Goal: Task Accomplishment & Management: Use online tool/utility

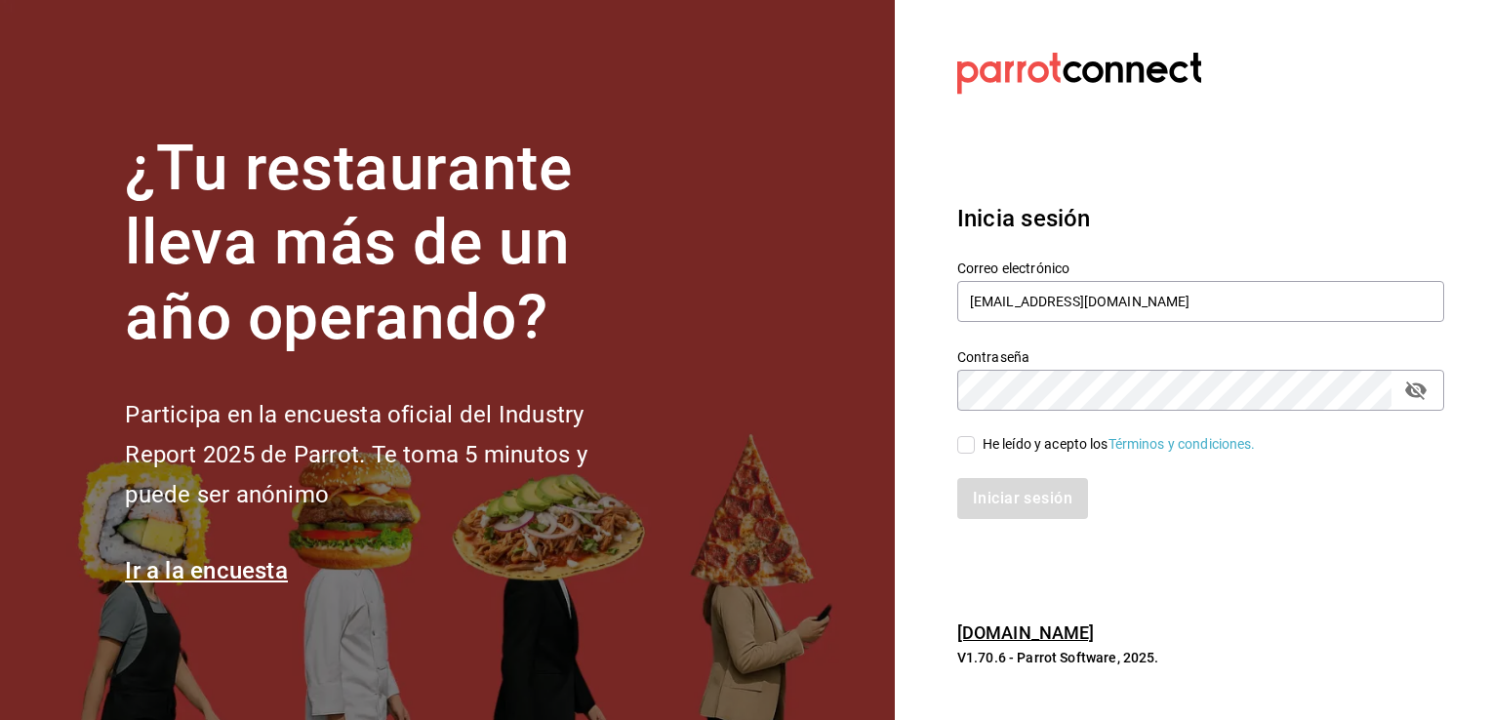
click at [962, 452] on input "He leído y acepto los Términos y condiciones." at bounding box center [966, 445] width 18 height 18
checkbox input "true"
click at [992, 510] on button "Iniciar sesión" at bounding box center [1023, 498] width 133 height 41
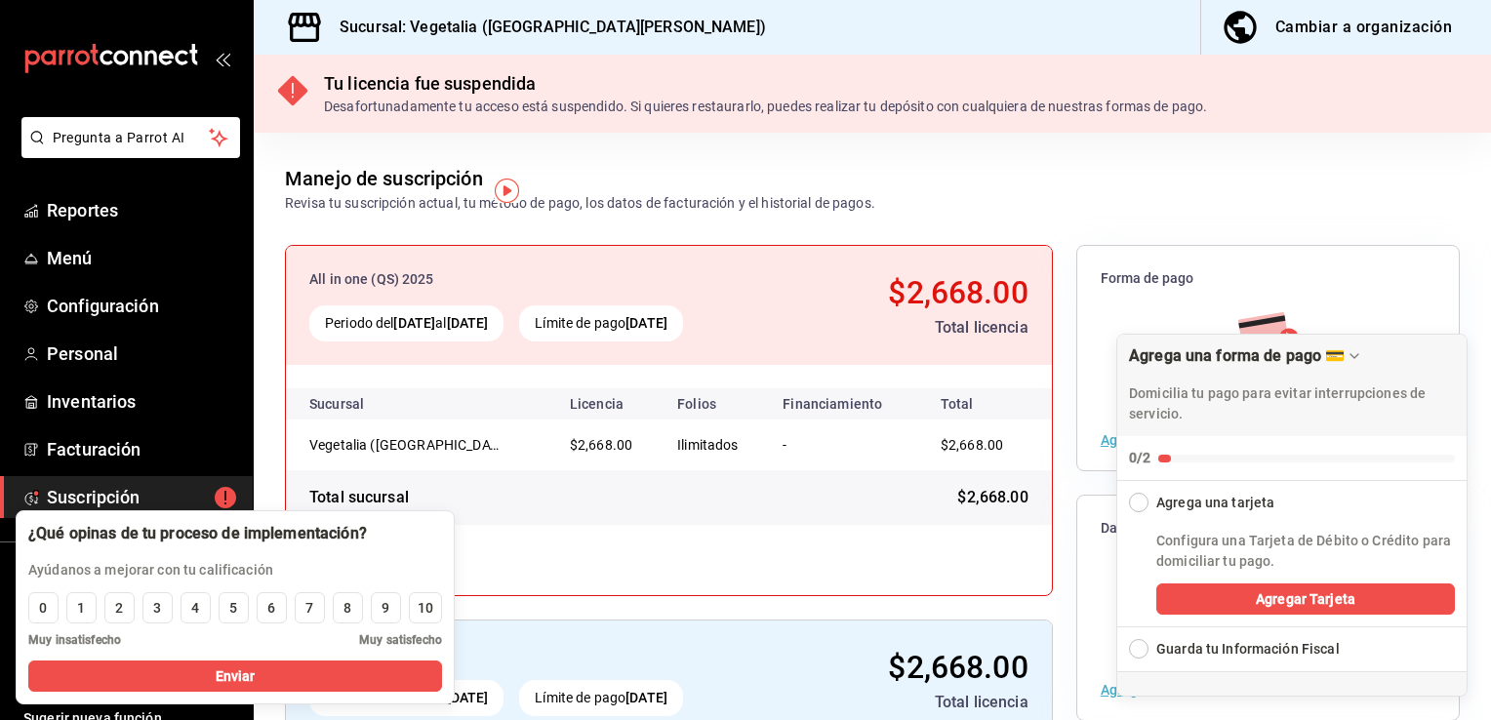
click at [1149, 509] on div "Agrega una tarjeta" at bounding box center [1292, 497] width 351 height 32
click at [1138, 507] on div "Collapse Checklist" at bounding box center [1139, 503] width 20 height 20
click at [1146, 502] on div "Collapse Checklist" at bounding box center [1139, 503] width 20 height 20
click at [1211, 605] on button "Agregar Tarjeta" at bounding box center [1305, 599] width 299 height 31
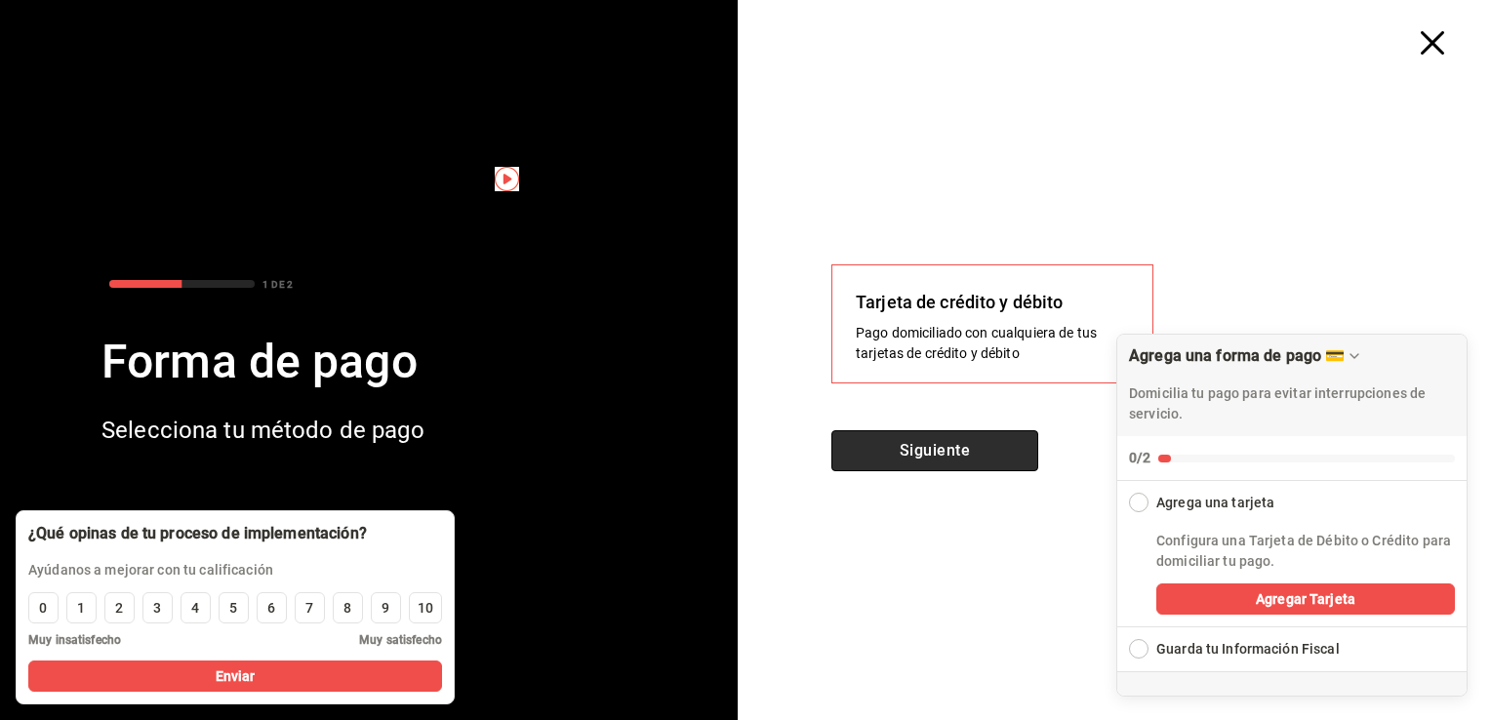
click at [1007, 458] on button "Siguiente" at bounding box center [934, 450] width 207 height 41
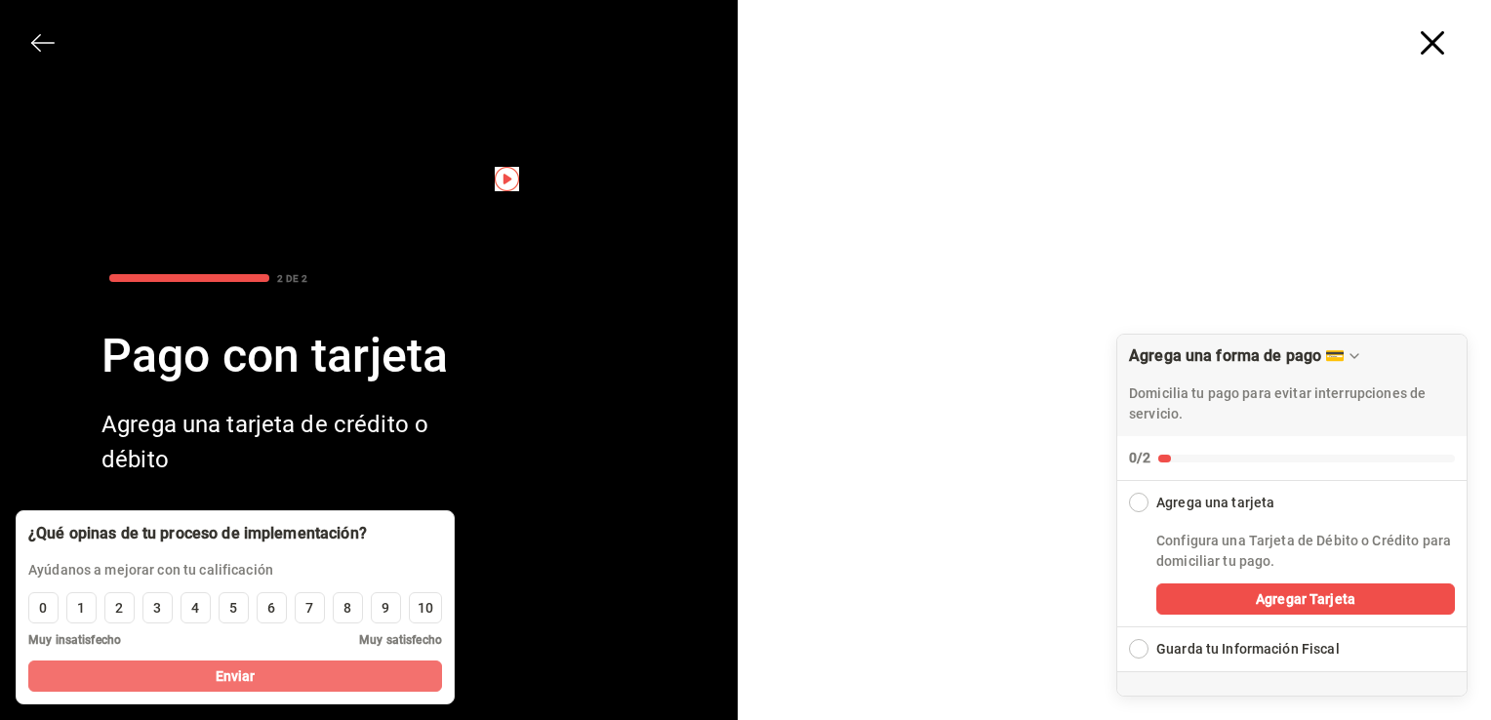
click at [319, 681] on button "Enviar" at bounding box center [235, 676] width 414 height 31
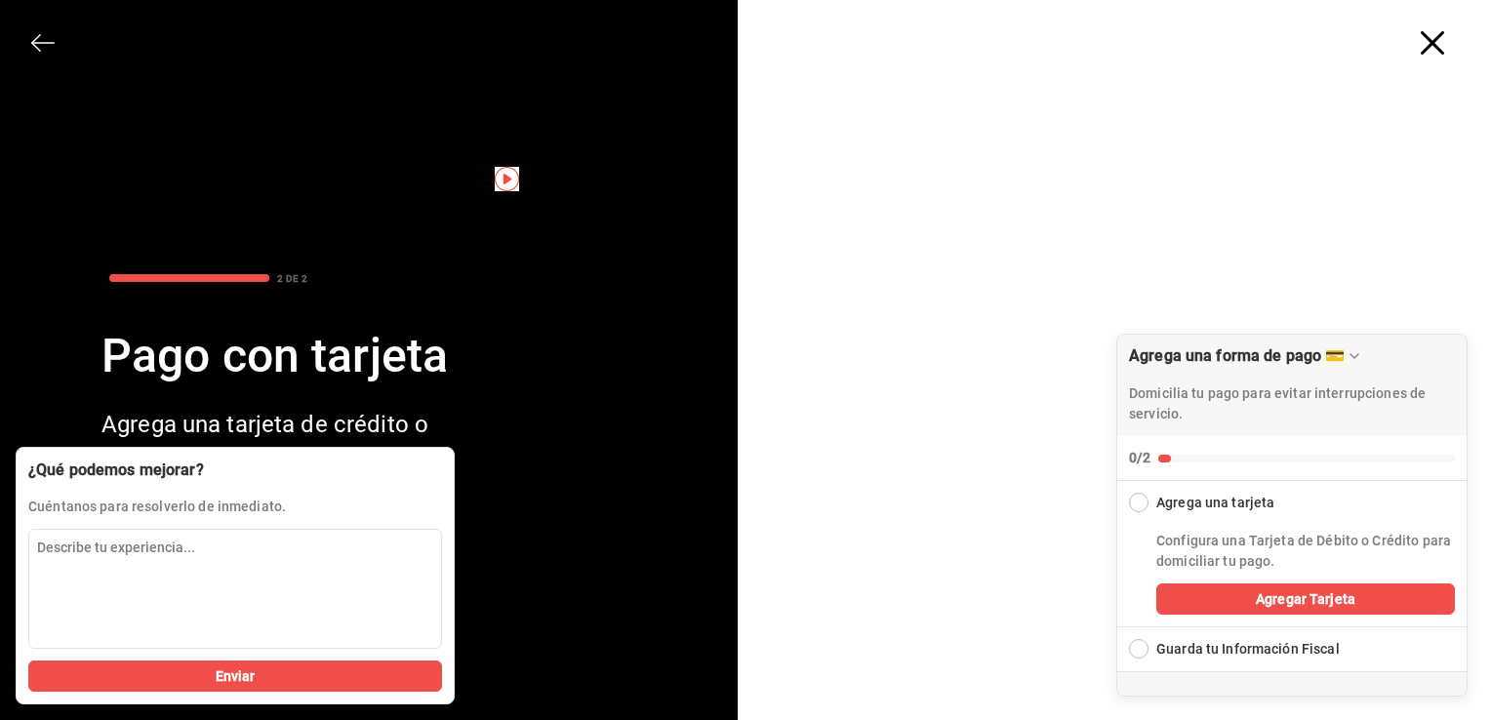
click at [319, 681] on button "Enviar" at bounding box center [235, 676] width 414 height 31
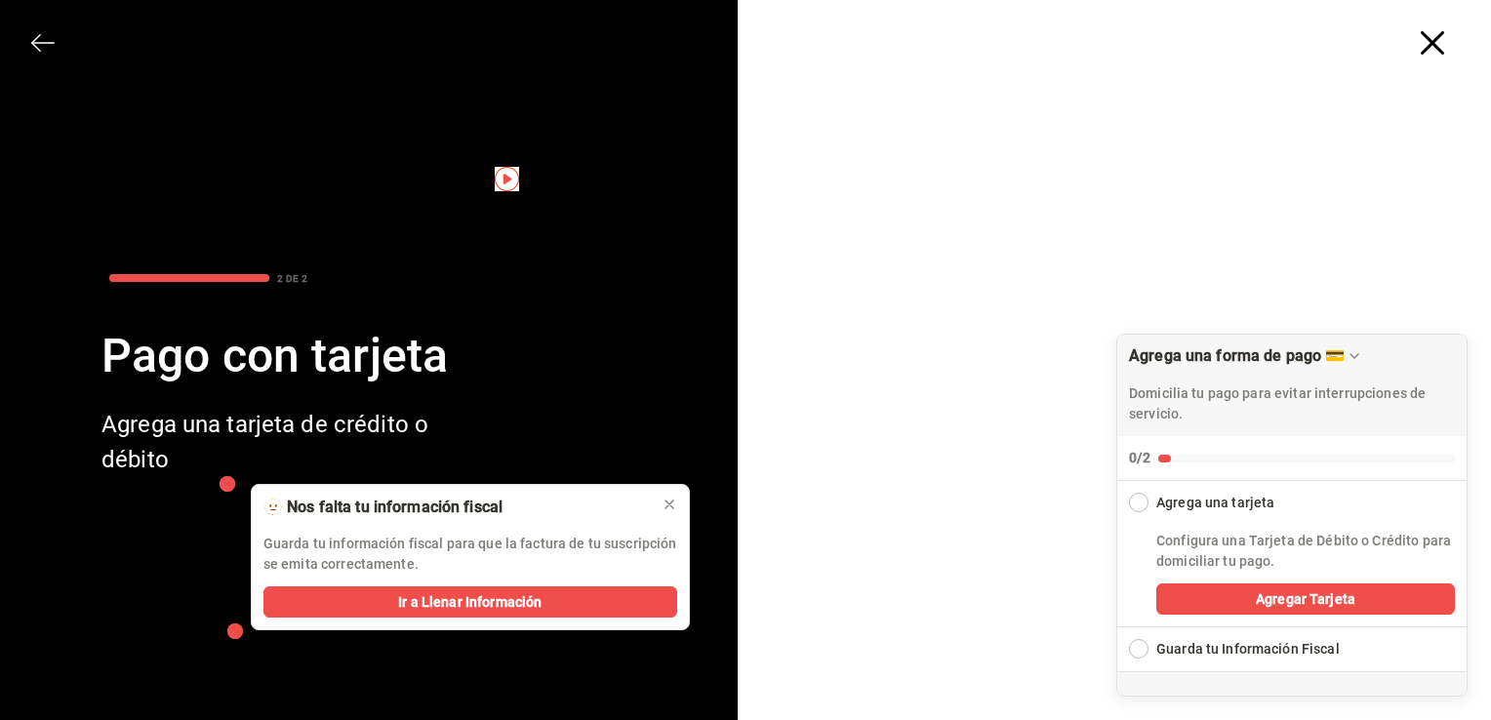
click at [1134, 494] on div "Collapse Checklist" at bounding box center [1139, 503] width 20 height 20
click at [1143, 502] on div "Collapse Checklist" at bounding box center [1139, 503] width 20 height 20
click at [1151, 650] on div "Guarda tu Información Fiscal" at bounding box center [1292, 650] width 351 height 44
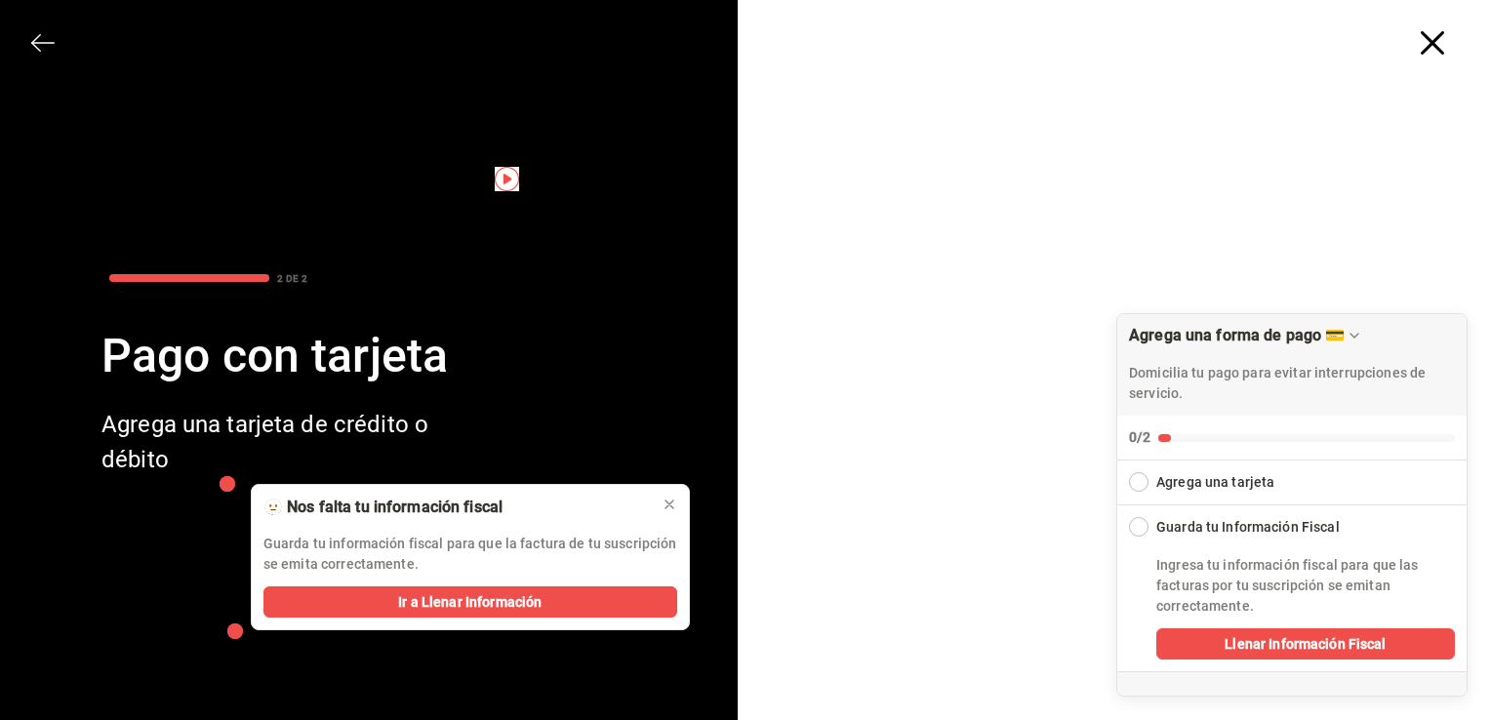
click at [1134, 489] on div "Expand Checklist" at bounding box center [1139, 482] width 20 height 20
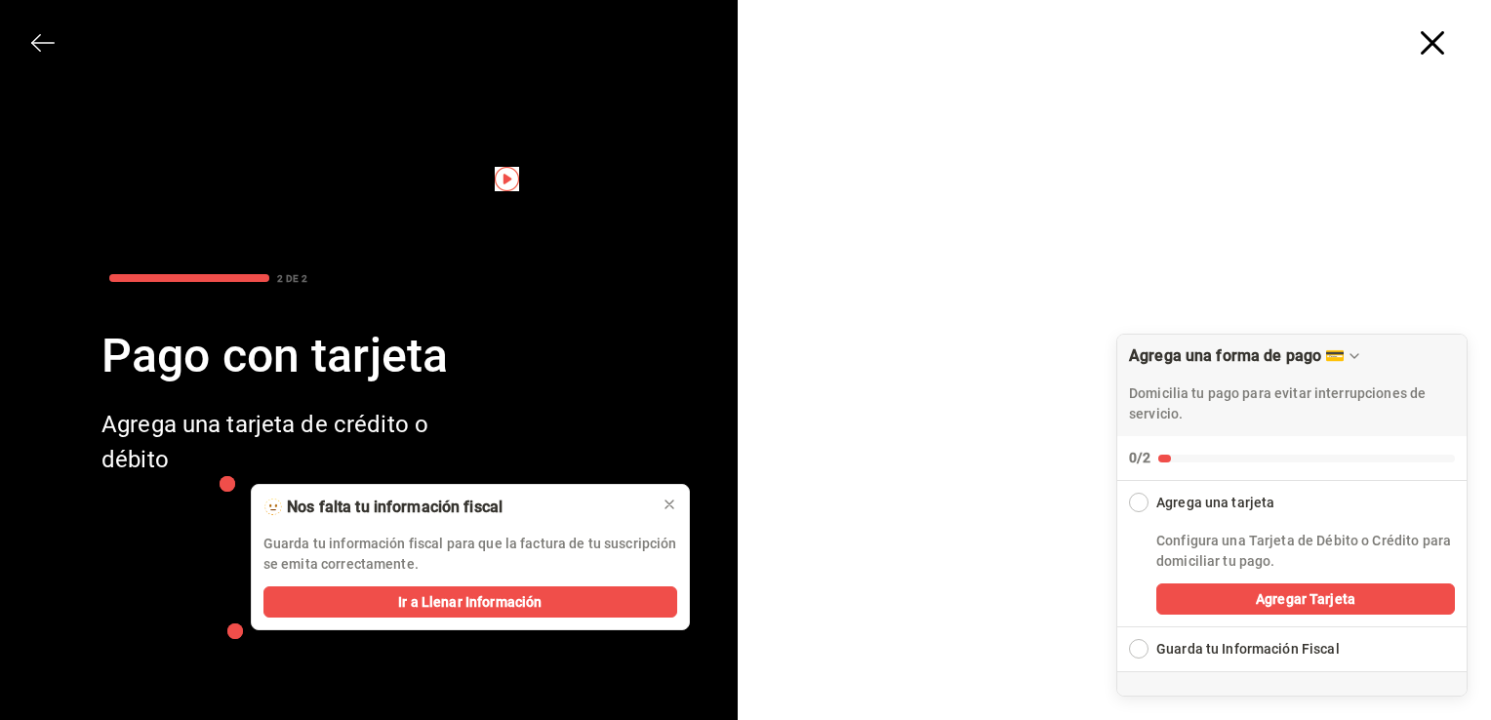
click at [1140, 501] on div "Collapse Checklist" at bounding box center [1139, 503] width 20 height 20
click at [1135, 512] on div "Collapse Checklist" at bounding box center [1139, 503] width 20 height 20
click at [669, 502] on icon at bounding box center [670, 505] width 16 height 16
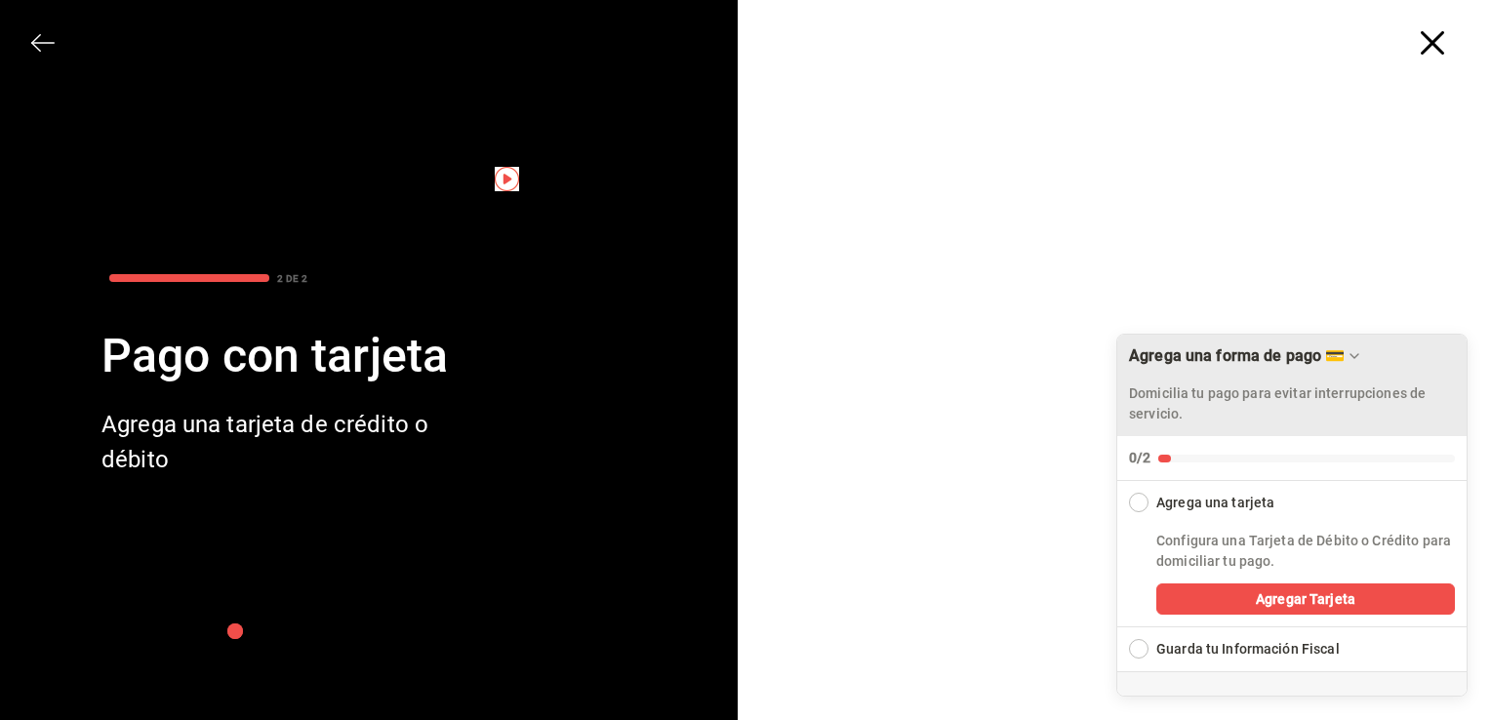
click at [1420, 373] on div "Domicilia tu pago para evitar interrupciones de servicio." at bounding box center [1292, 397] width 326 height 55
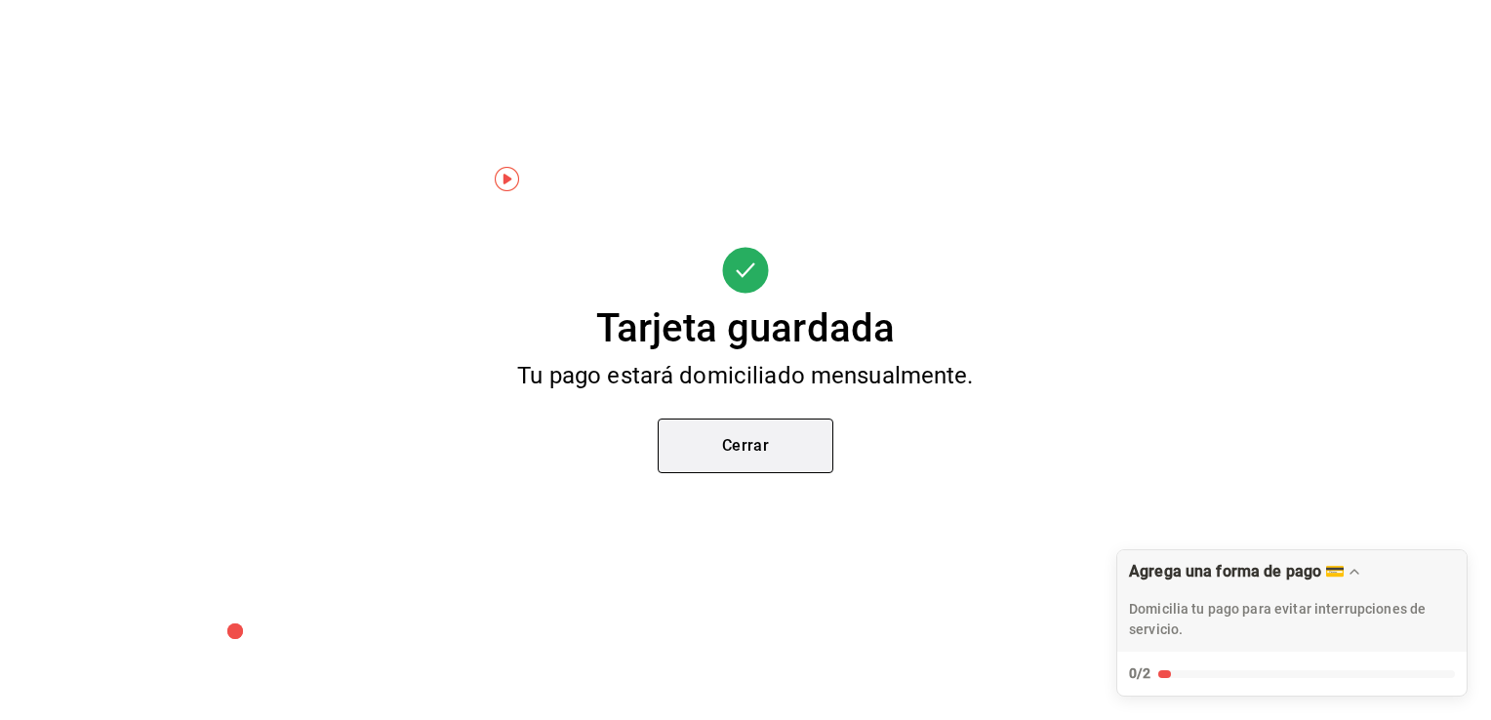
click at [797, 436] on button "Cerrar" at bounding box center [746, 446] width 176 height 55
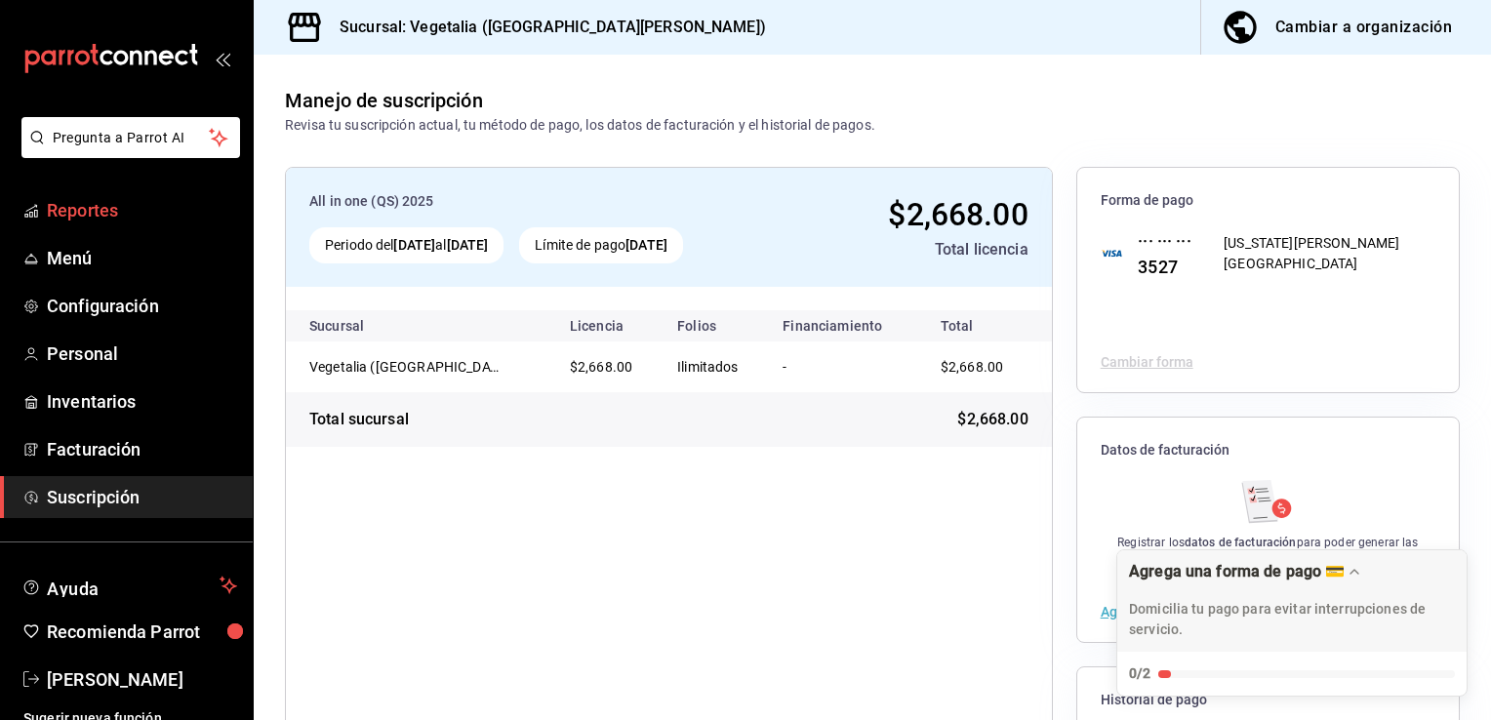
drag, startPoint x: 1479, startPoint y: 612, endPoint x: 53, endPoint y: 210, distance: 1481.4
click at [53, 210] on span "Reportes" at bounding box center [142, 210] width 190 height 26
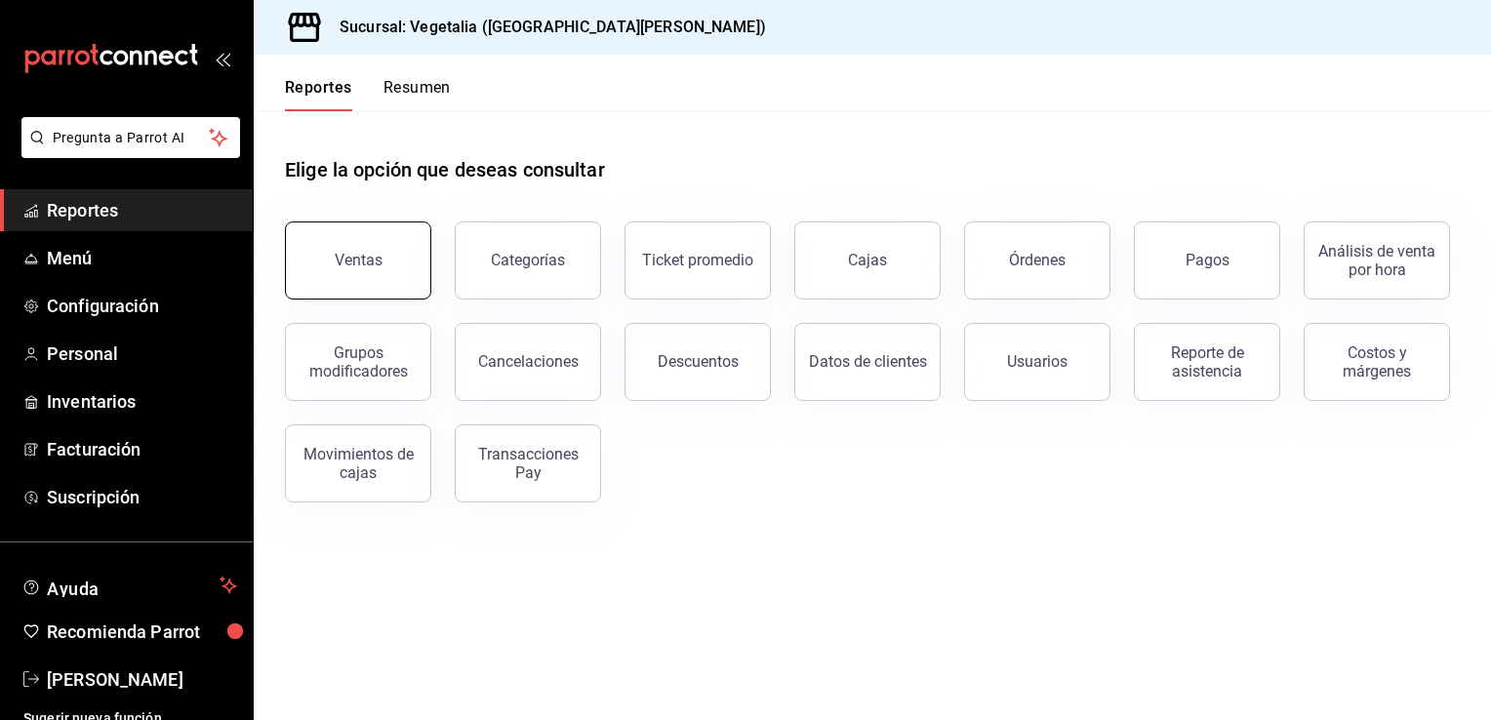
click at [354, 273] on button "Ventas" at bounding box center [358, 261] width 146 height 78
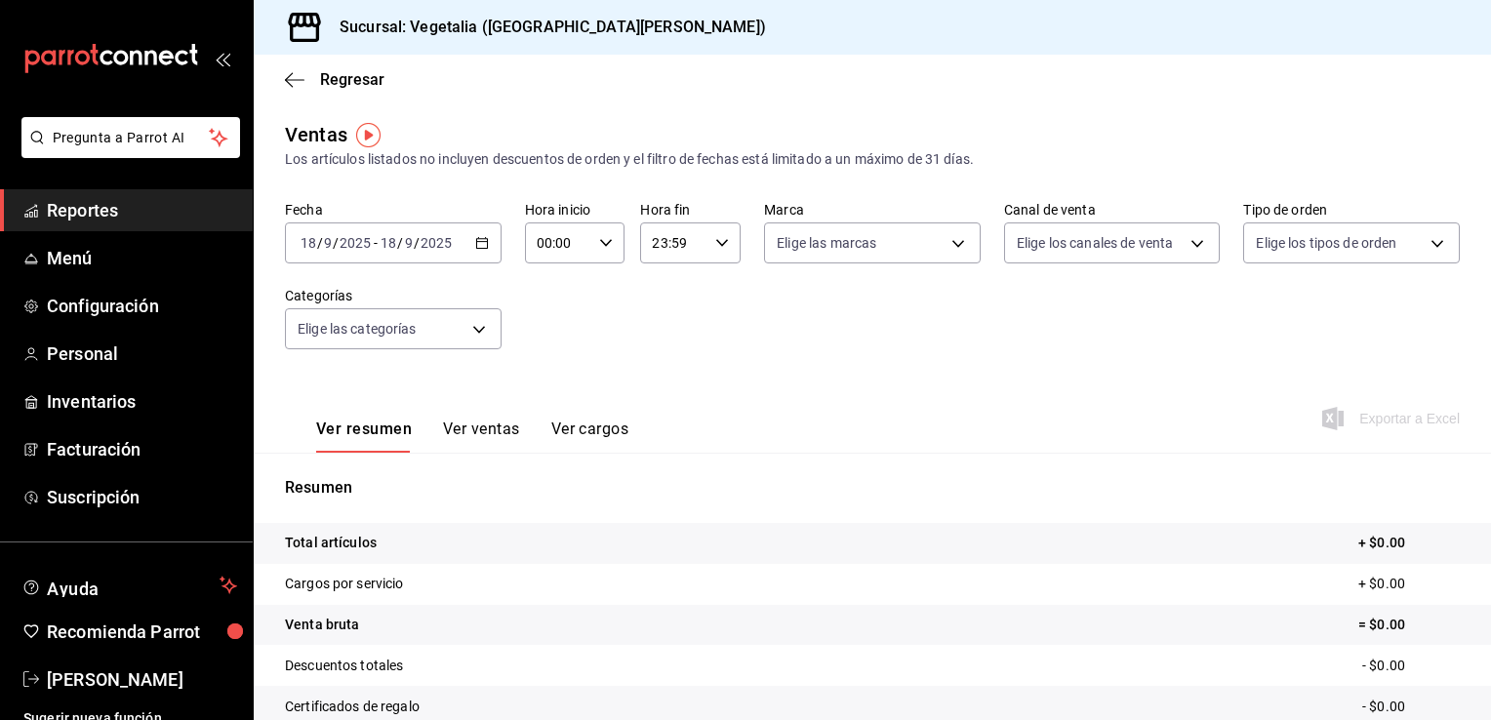
click at [484, 433] on button "Ver ventas" at bounding box center [481, 436] width 77 height 33
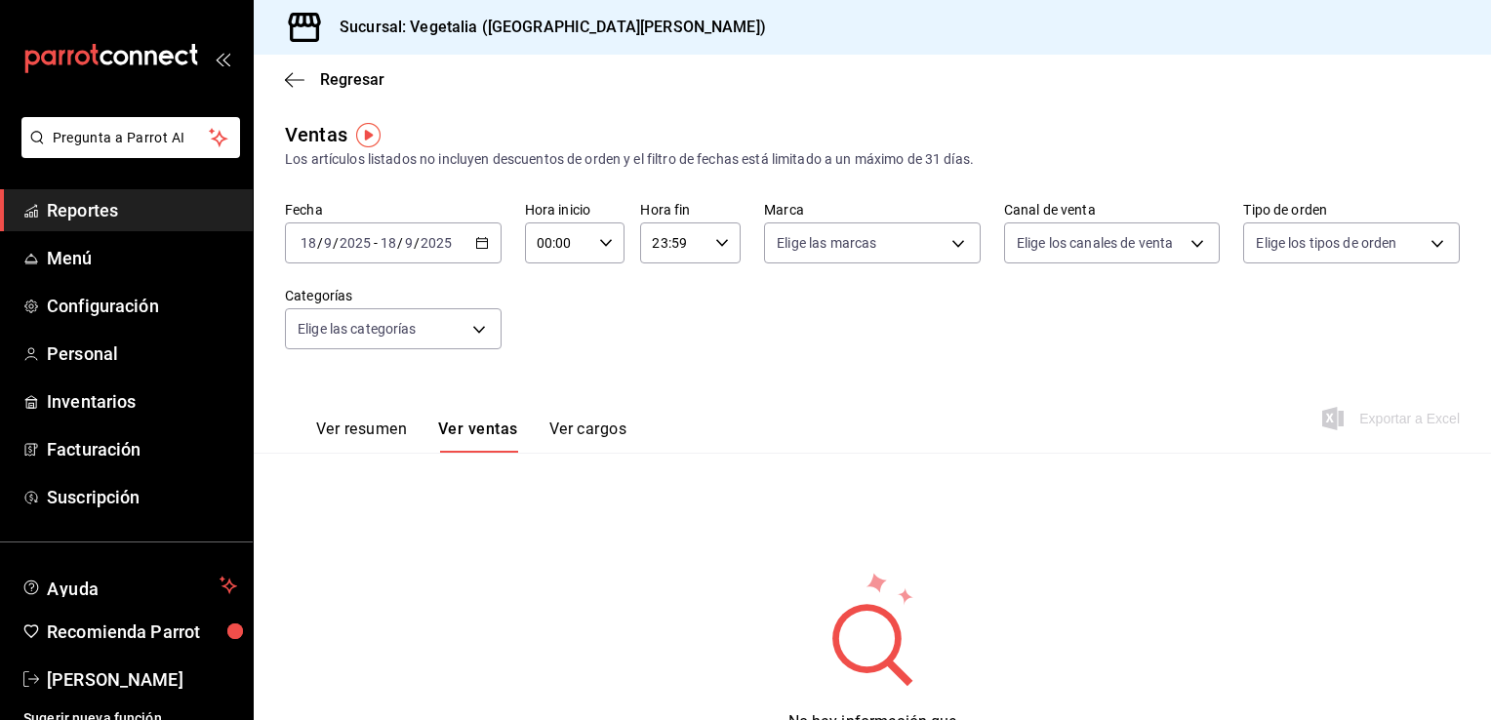
click at [484, 356] on div "Fecha 2025-09-18 18 / 9 / 2025 - 2025-09-18 18 / 9 / 2025 Hora inicio 00:00 Hor…" at bounding box center [872, 287] width 1175 height 172
click at [1191, 34] on div "Sucursal: Vegetalia (Plaza San Diego)" at bounding box center [872, 27] width 1237 height 55
